Goal: Check status: Check status

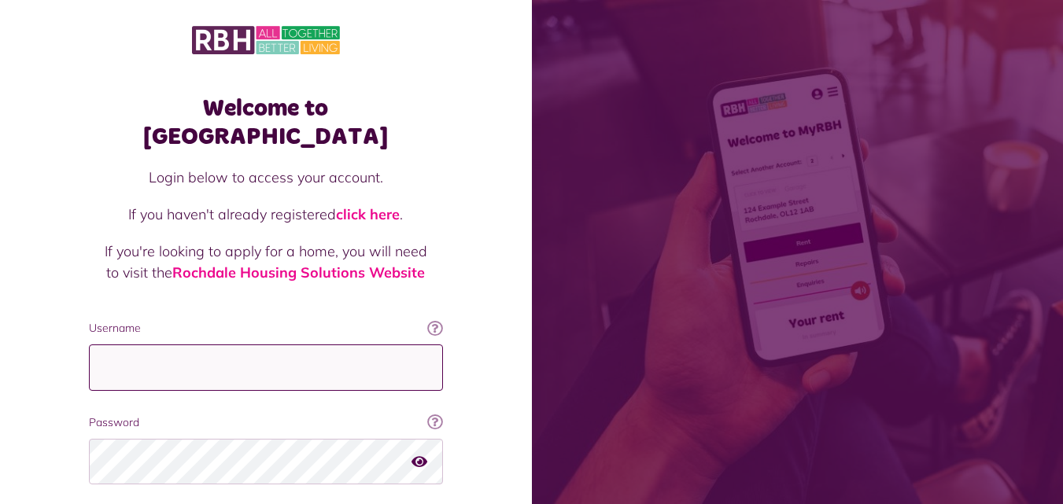
click at [178, 345] on input "Username" at bounding box center [266, 368] width 354 height 46
type input "**********"
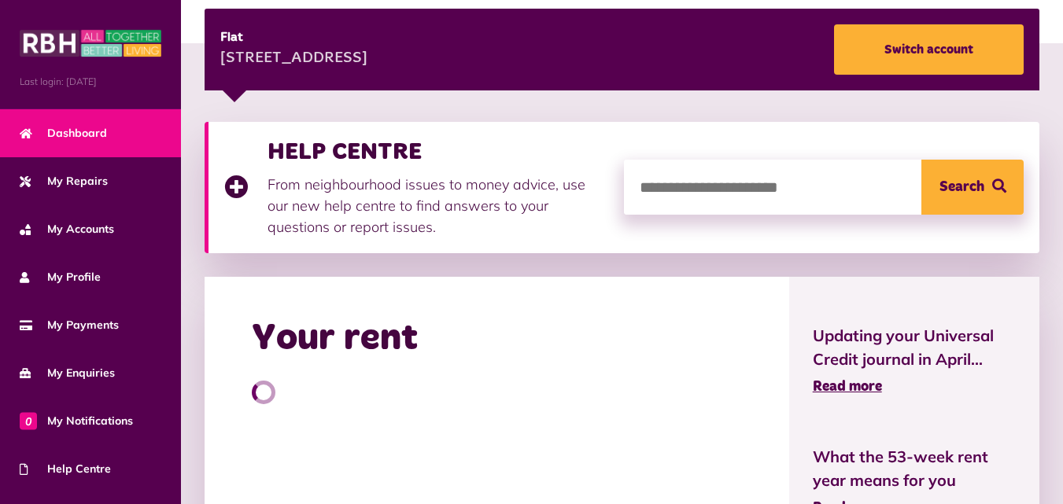
scroll to position [393, 0]
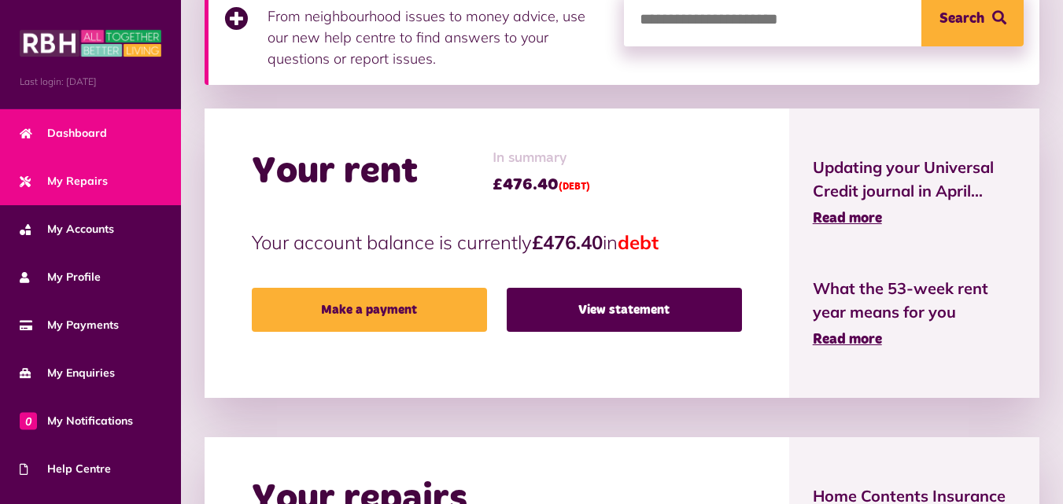
click at [76, 174] on span "My Repairs" at bounding box center [64, 181] width 88 height 17
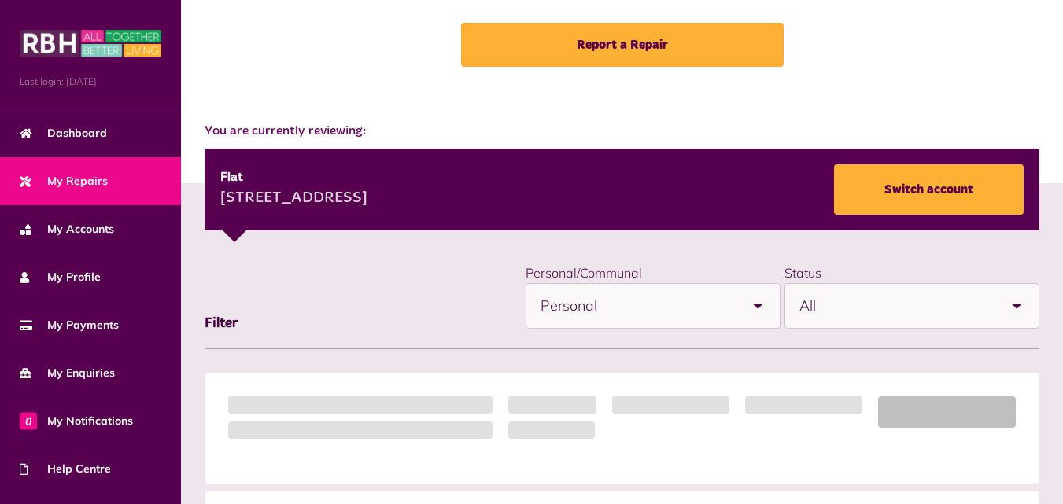
scroll to position [236, 0]
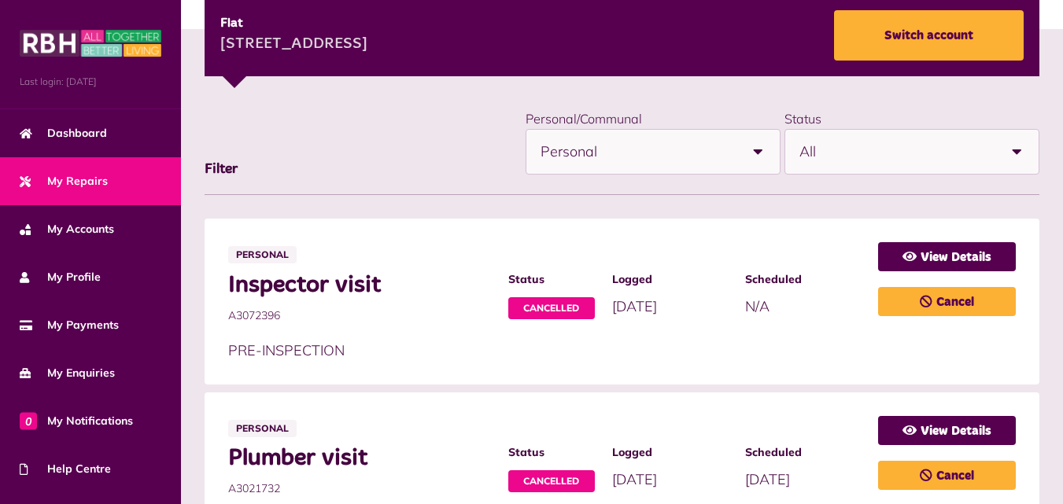
click at [763, 281] on span "Scheduled" at bounding box center [803, 280] width 117 height 17
click at [950, 255] on link "View Details" at bounding box center [947, 256] width 138 height 29
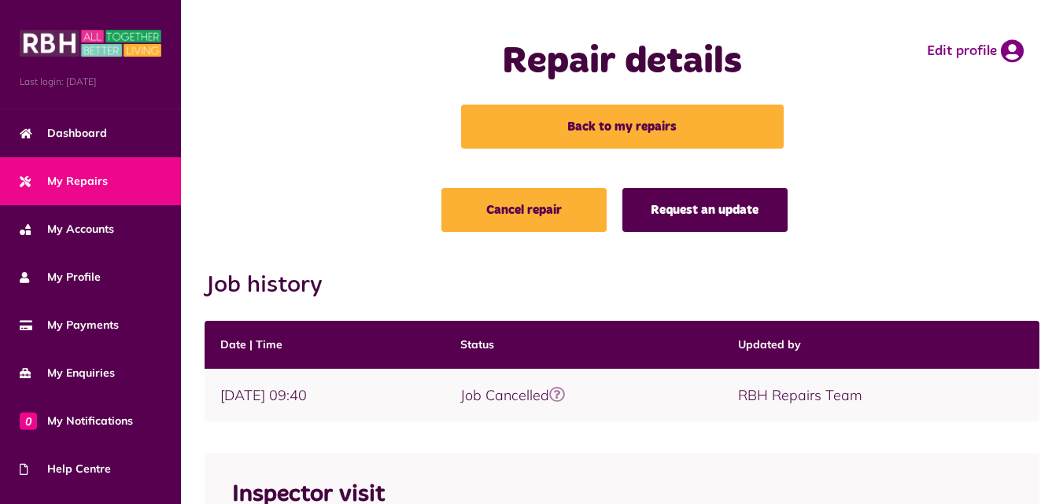
click at [693, 212] on link "Request an update" at bounding box center [704, 210] width 165 height 44
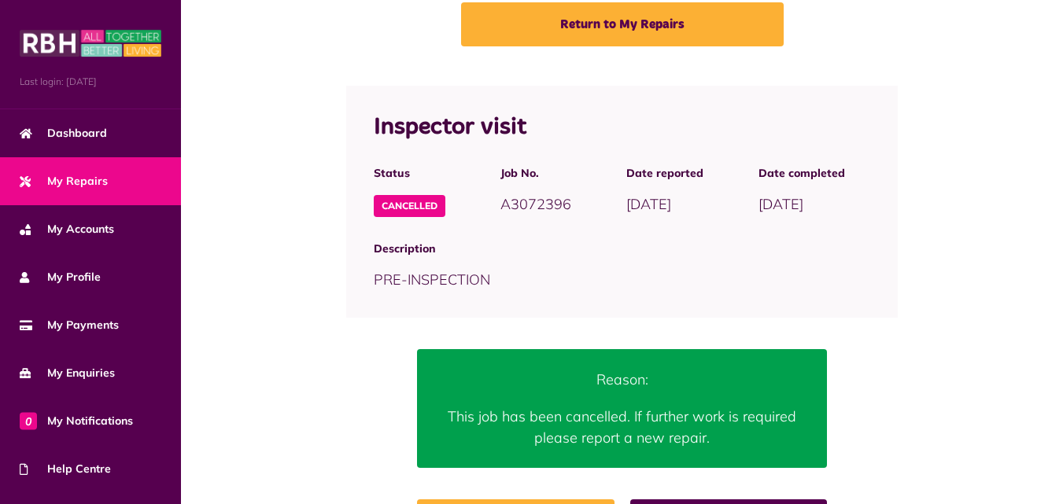
scroll to position [173, 0]
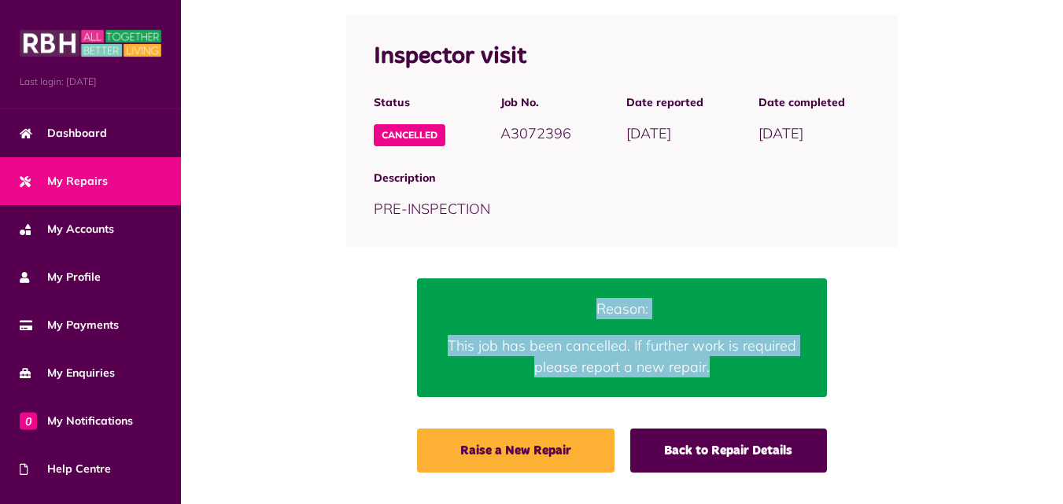
drag, startPoint x: 707, startPoint y: 370, endPoint x: 536, endPoint y: 303, distance: 184.1
click at [544, 300] on div "Reason: This job has been cancelled. If further work is required please report …" at bounding box center [622, 337] width 363 height 79
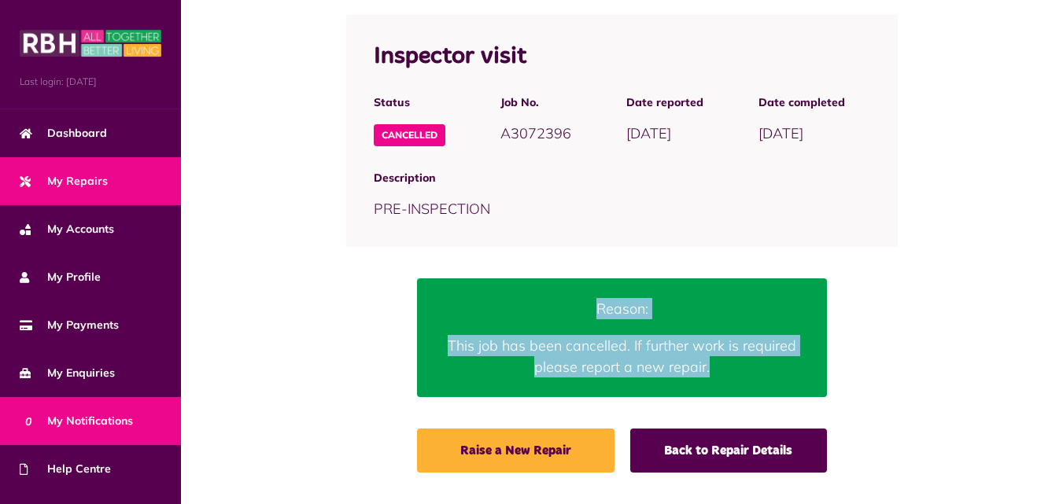
click at [90, 423] on span "0 My Notifications" at bounding box center [76, 421] width 113 height 17
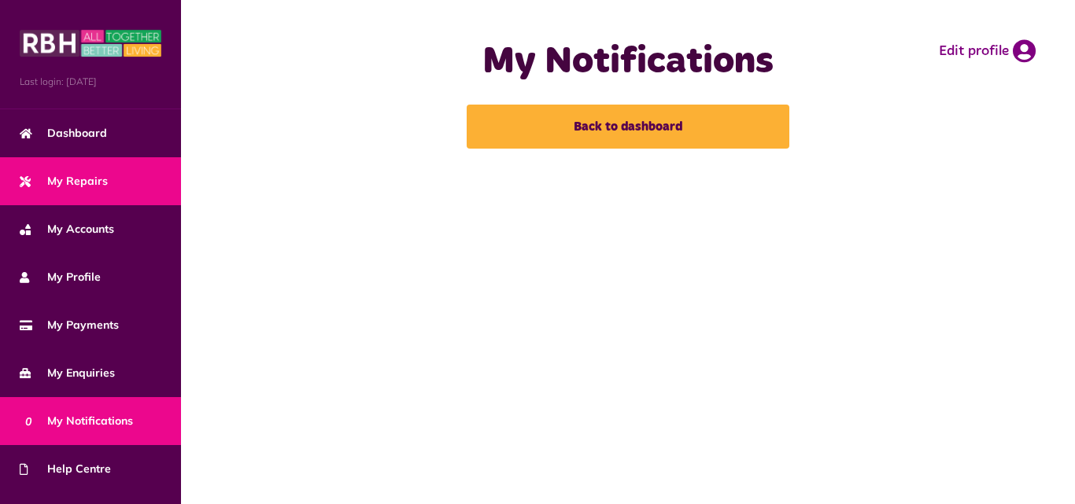
click at [76, 183] on span "My Repairs" at bounding box center [64, 181] width 88 height 17
